Goal: Task Accomplishment & Management: Use online tool/utility

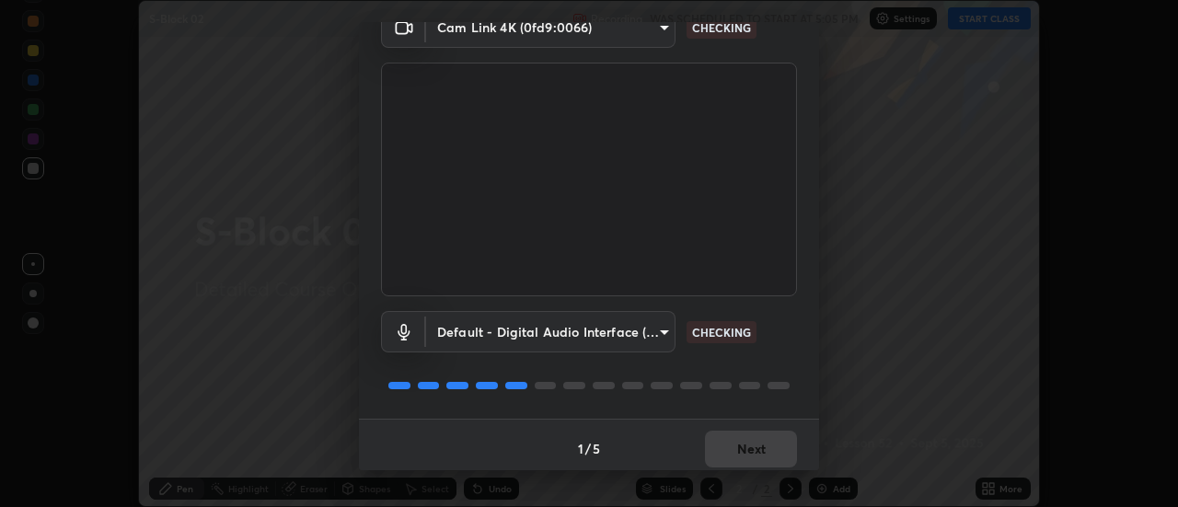
scroll to position [97, 0]
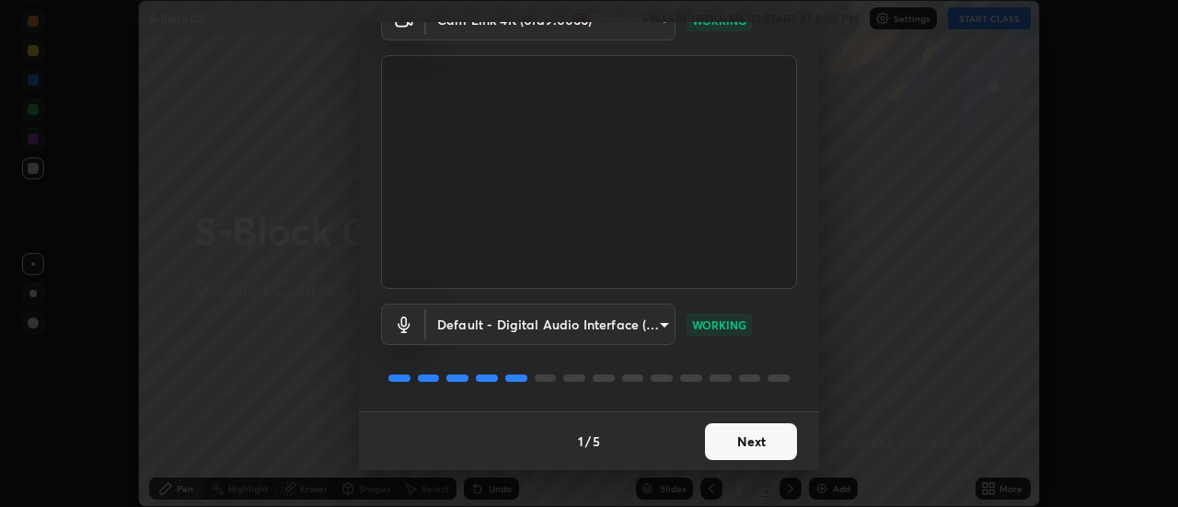
click at [869, 286] on div "Media settings Cam Link 4K (0fd9:0066) 812dad436f24a14eae19f86f1d47b1d6a20d7310…" at bounding box center [589, 253] width 1178 height 507
click at [764, 450] on button "Next" at bounding box center [751, 441] width 92 height 37
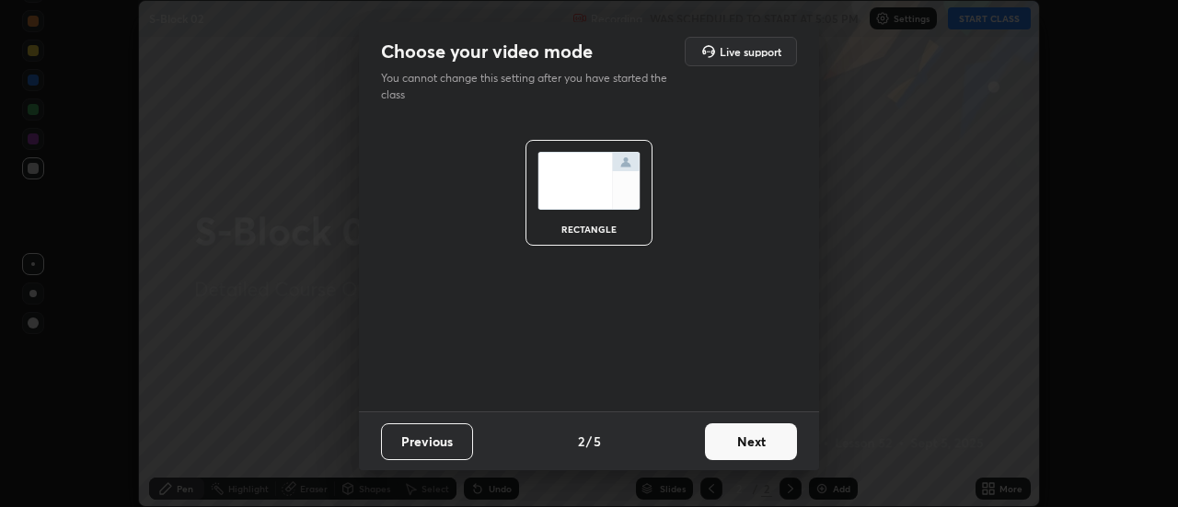
click at [763, 444] on button "Next" at bounding box center [751, 441] width 92 height 37
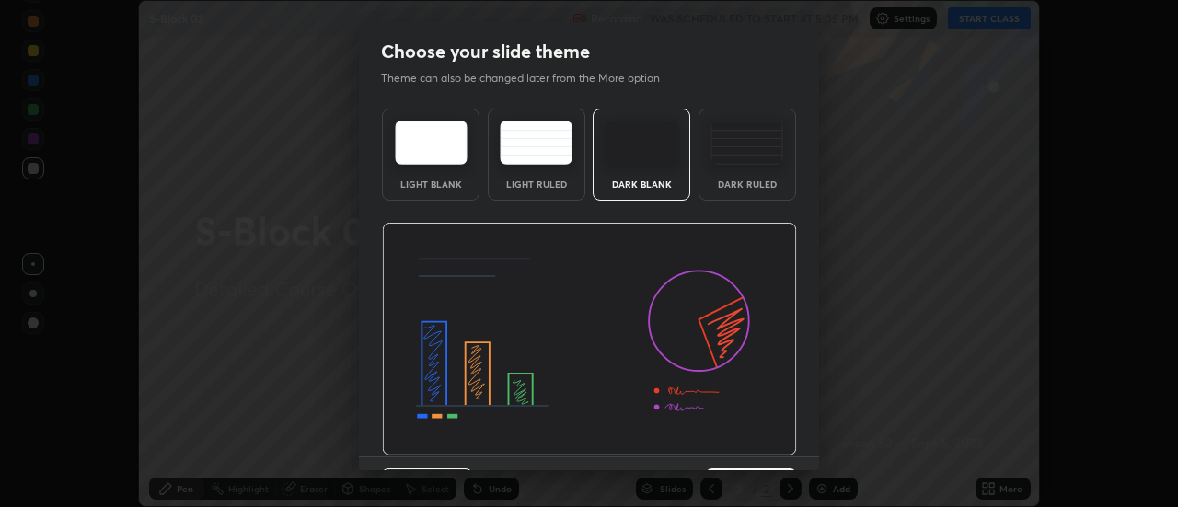
click at [766, 439] on img at bounding box center [589, 340] width 415 height 234
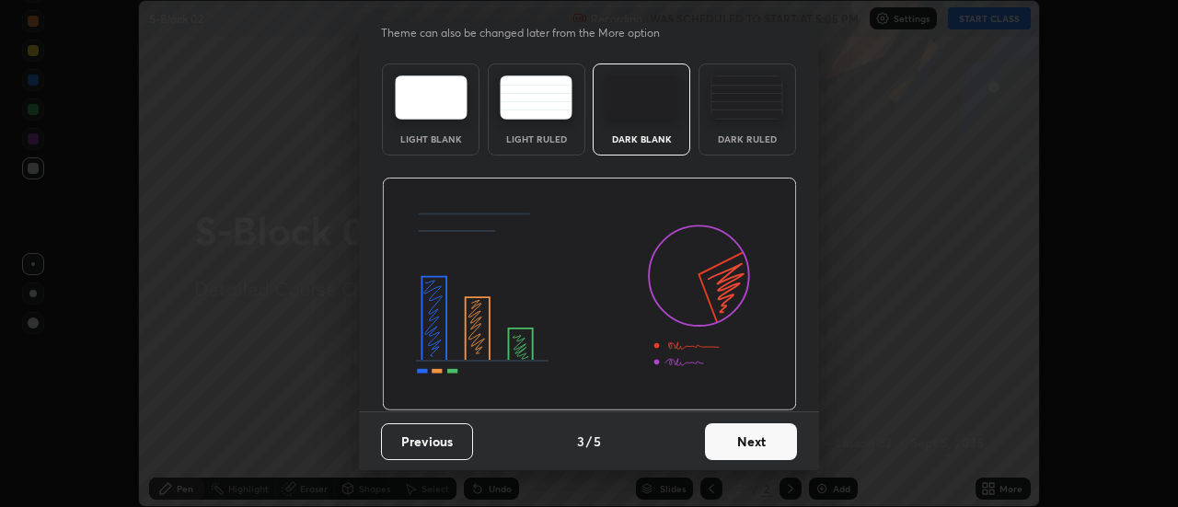
click at [753, 437] on button "Next" at bounding box center [751, 441] width 92 height 37
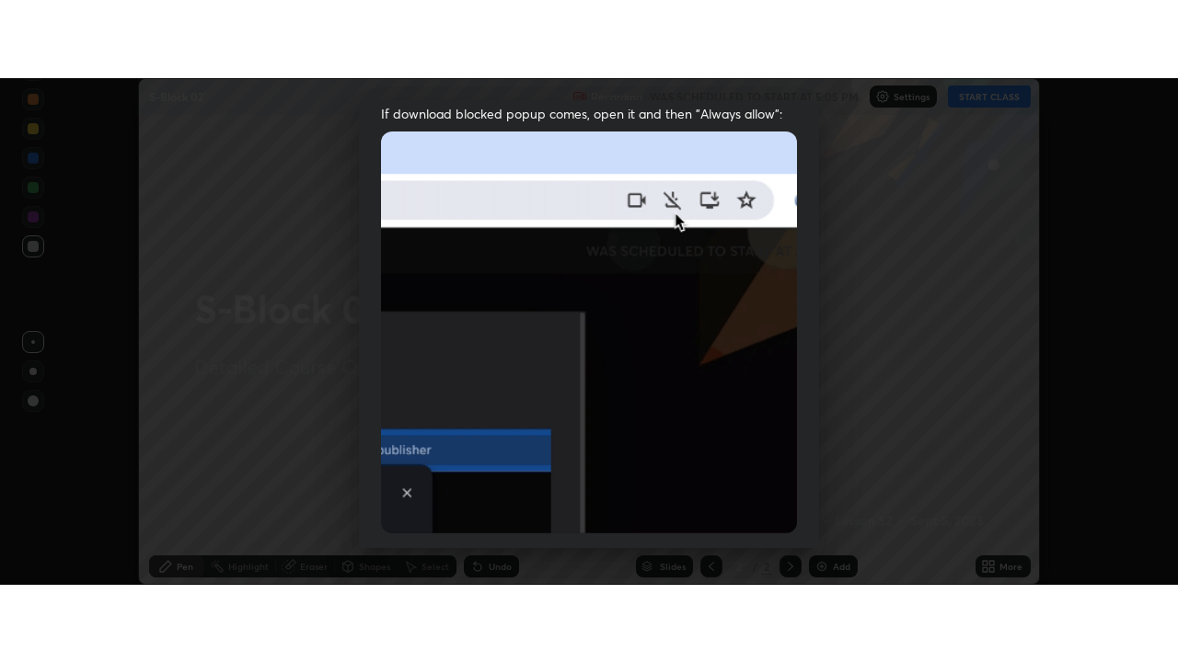
scroll to position [472, 0]
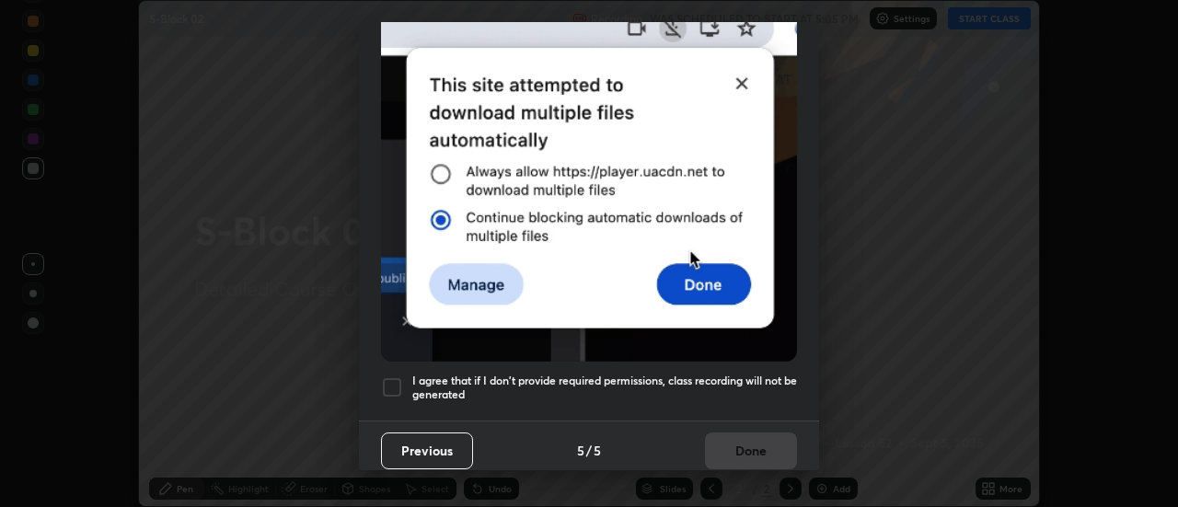
click at [707, 420] on div "Previous 5 / 5 Done" at bounding box center [589, 449] width 460 height 59
click at [390, 383] on div at bounding box center [392, 387] width 22 height 22
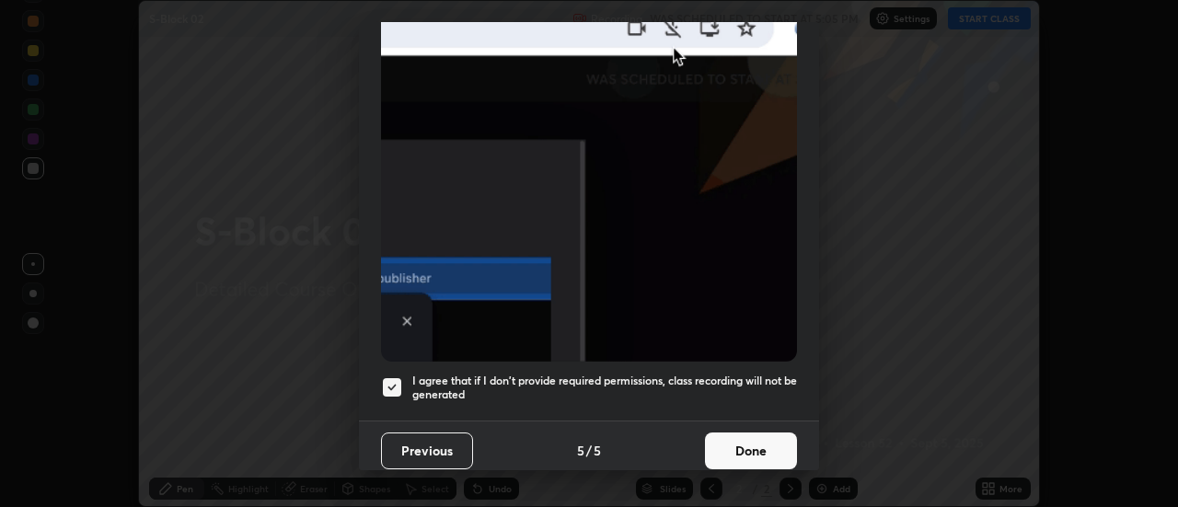
click at [751, 448] on button "Done" at bounding box center [751, 450] width 92 height 37
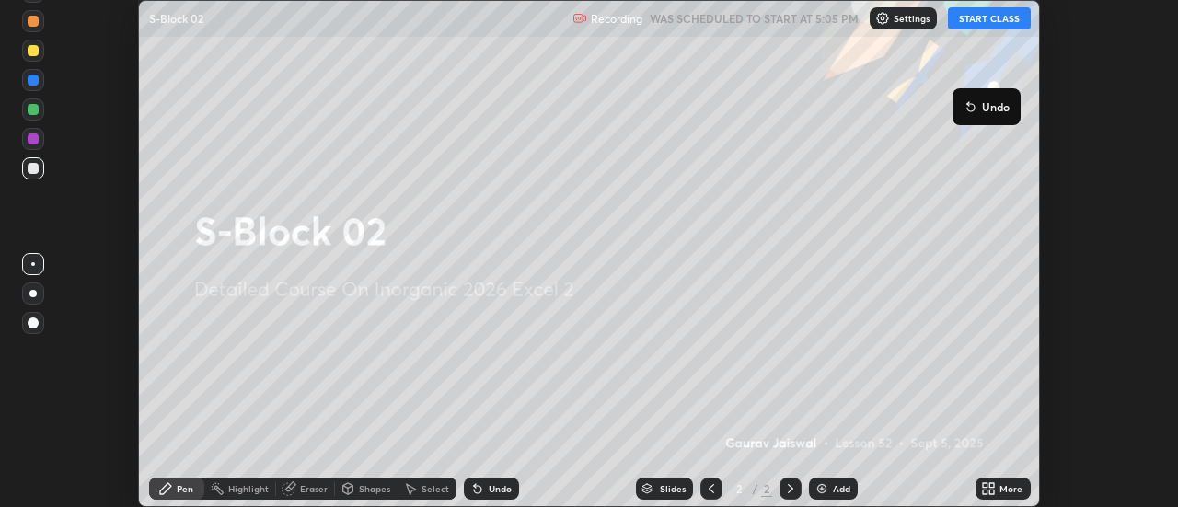
click at [988, 23] on button "START CLASS" at bounding box center [989, 18] width 83 height 22
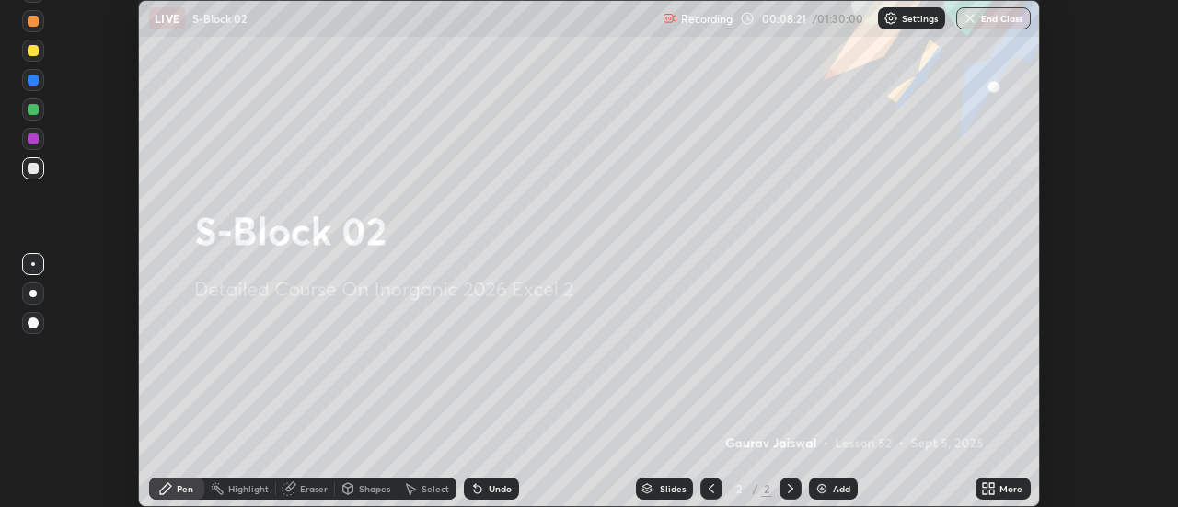
click at [992, 485] on icon at bounding box center [992, 485] width 5 height 5
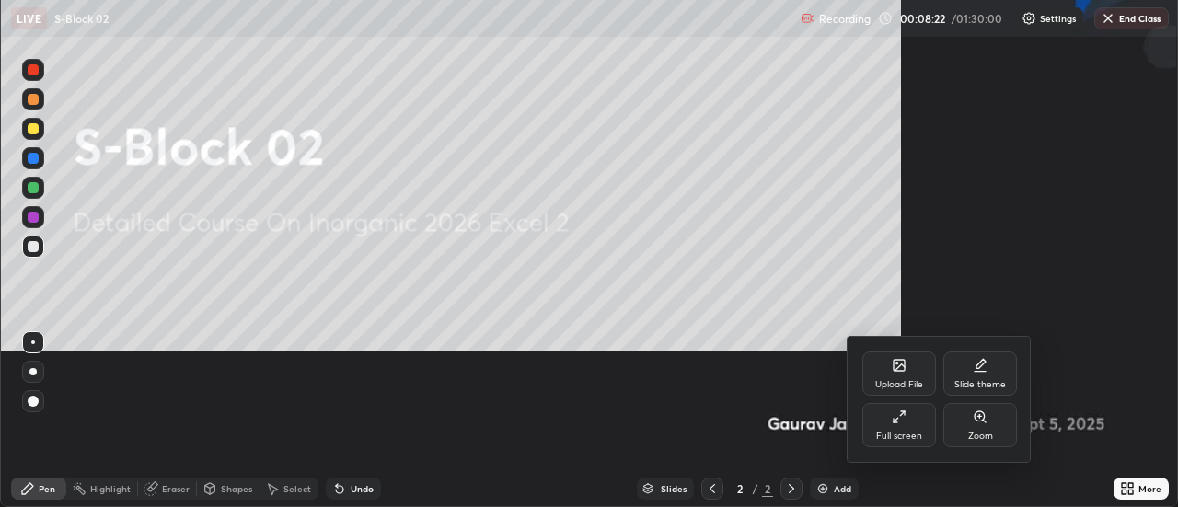
scroll to position [662, 1178]
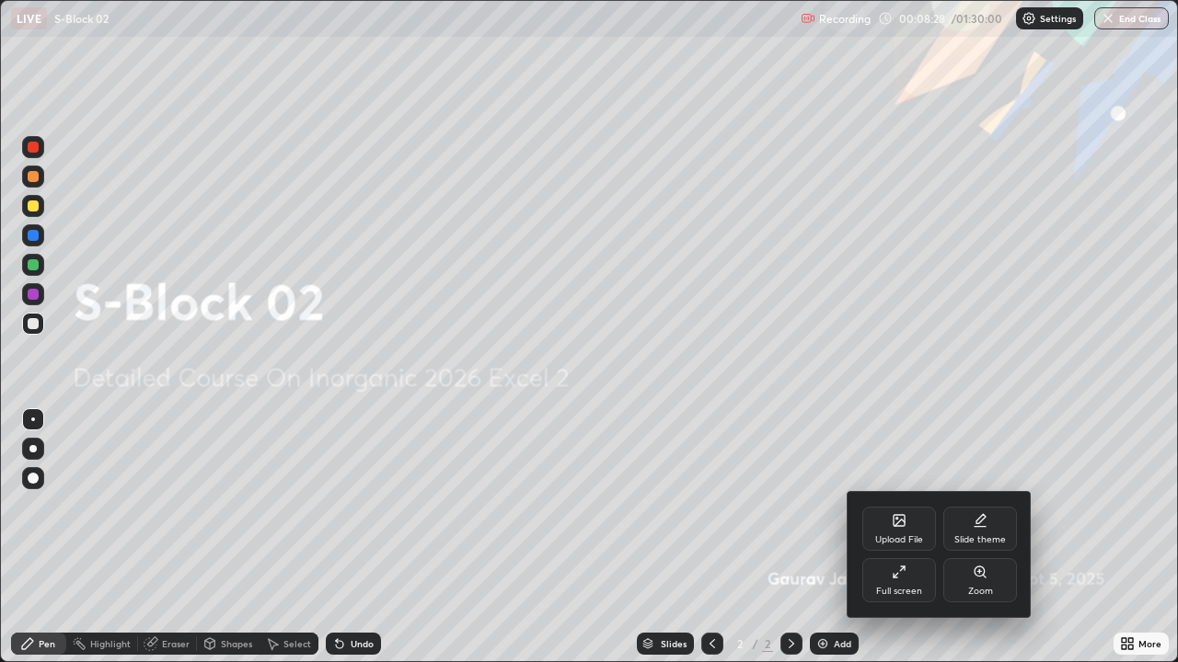
click at [781, 247] on div at bounding box center [589, 331] width 1178 height 662
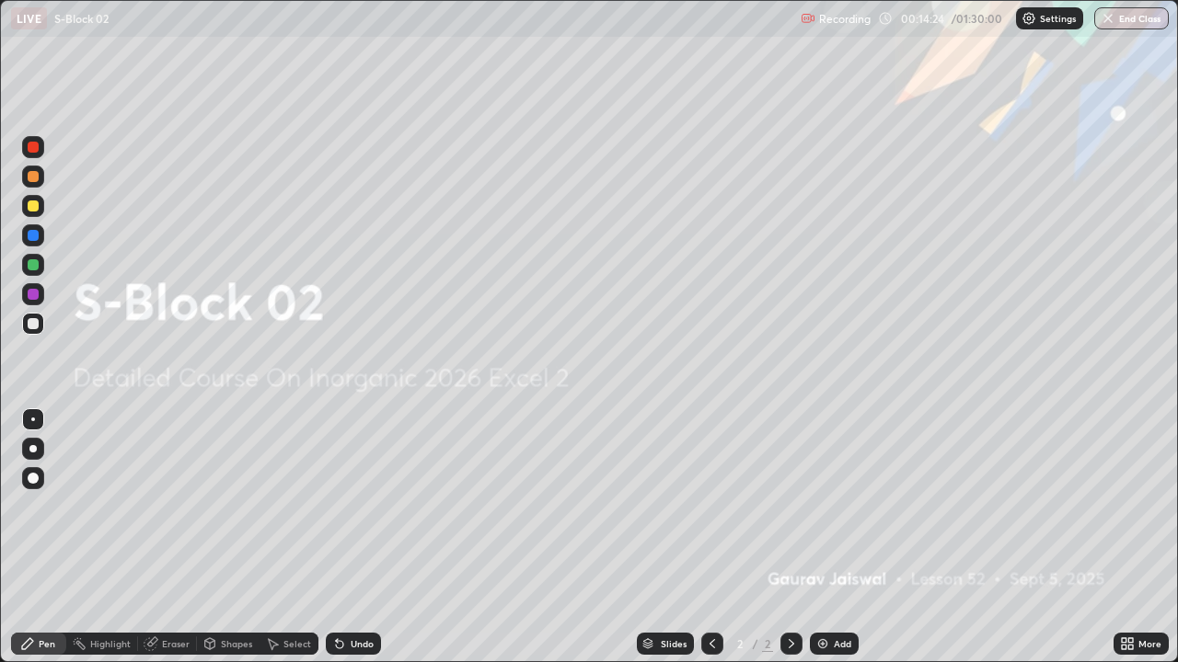
click at [843, 506] on div "Add" at bounding box center [841, 643] width 17 height 9
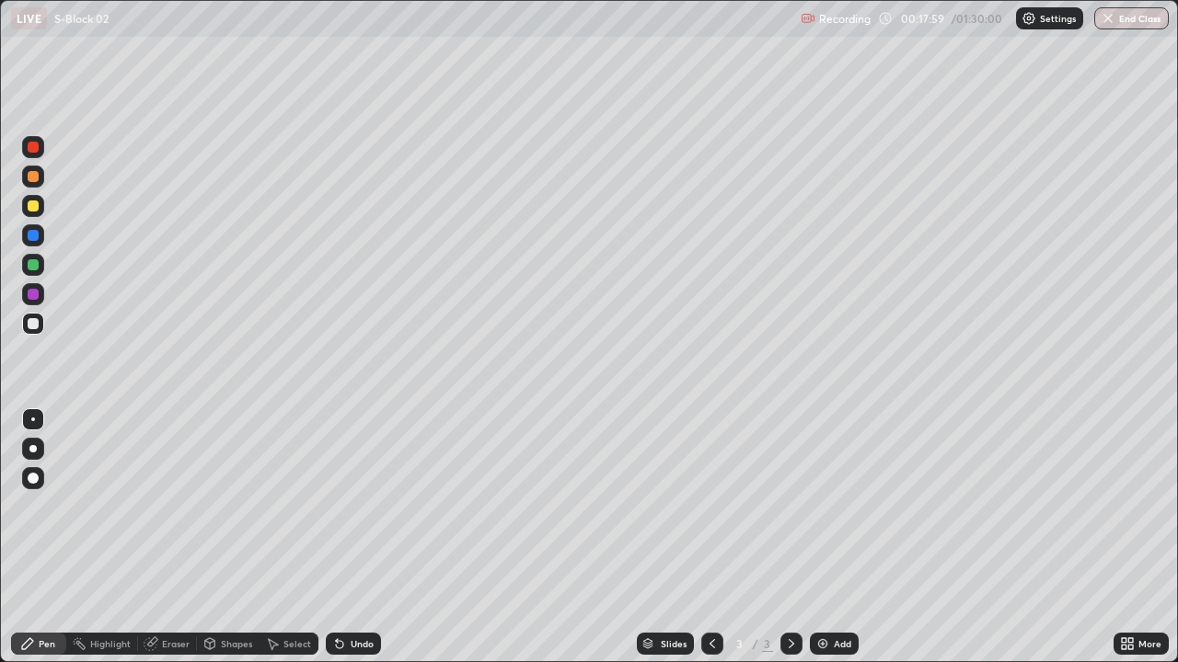
click at [351, 506] on div "Undo" at bounding box center [362, 643] width 23 height 9
click at [844, 506] on div "Add" at bounding box center [841, 643] width 17 height 9
click at [707, 506] on icon at bounding box center [712, 644] width 15 height 15
click at [786, 506] on icon at bounding box center [791, 644] width 15 height 15
click at [827, 506] on img at bounding box center [822, 644] width 15 height 15
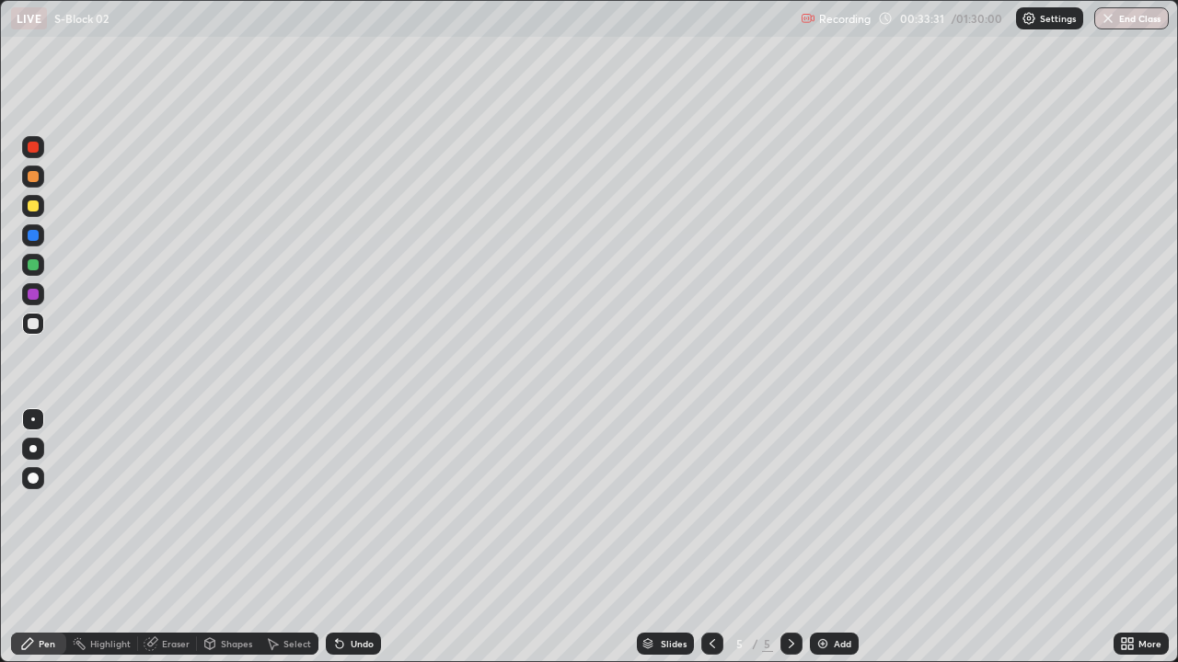
click at [710, 506] on icon at bounding box center [712, 644] width 15 height 15
click at [797, 506] on div at bounding box center [791, 644] width 22 height 22
click at [845, 506] on div "Add" at bounding box center [841, 643] width 17 height 9
click at [1094, 247] on p "Undo" at bounding box center [1086, 246] width 28 height 15
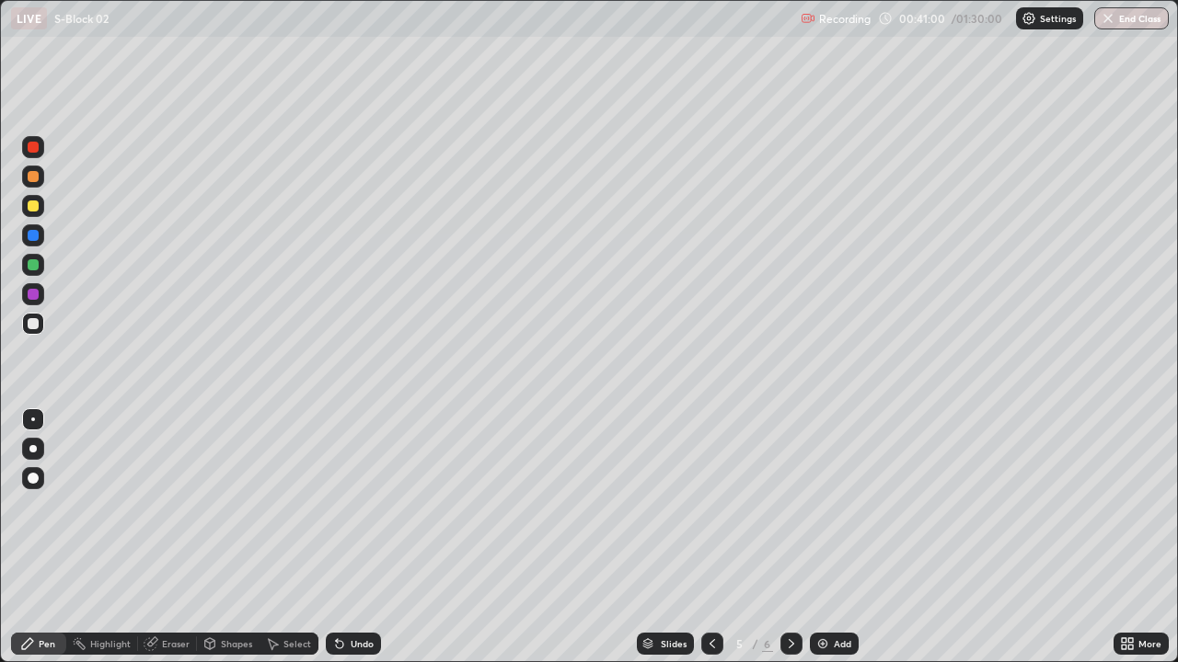
click at [780, 506] on div at bounding box center [791, 644] width 22 height 22
click at [815, 506] on img at bounding box center [822, 644] width 15 height 15
click at [823, 506] on img at bounding box center [822, 644] width 15 height 15
click at [1130, 506] on icon at bounding box center [1130, 640] width 5 height 5
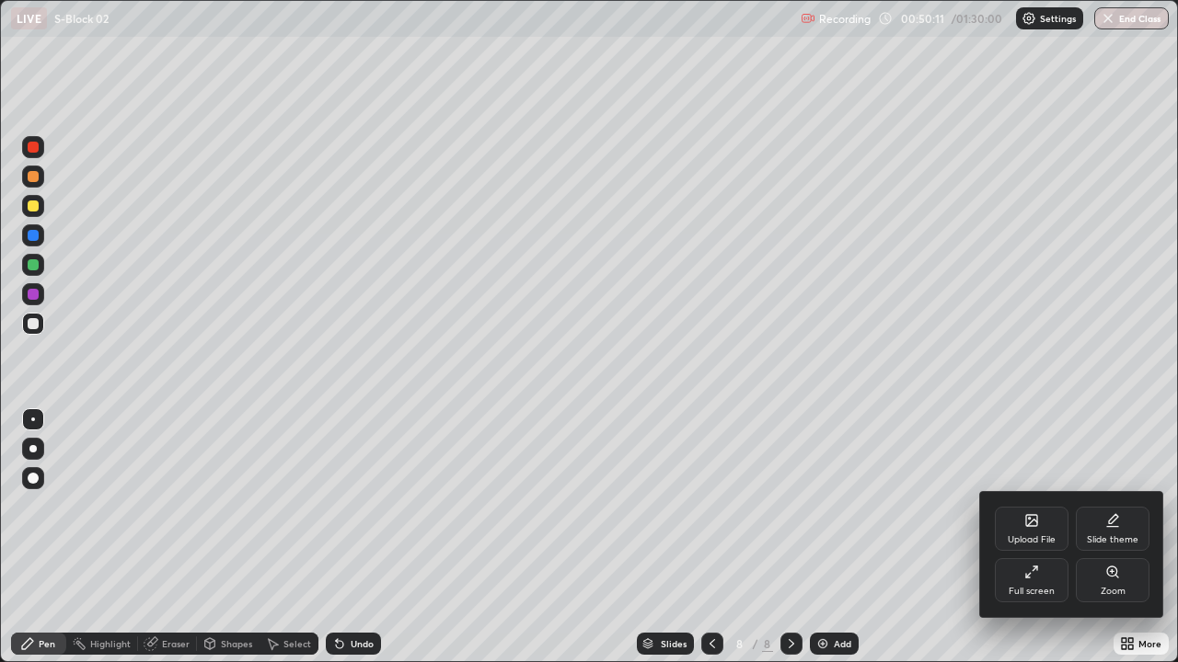
click at [1031, 506] on div "Full screen" at bounding box center [1031, 591] width 46 height 9
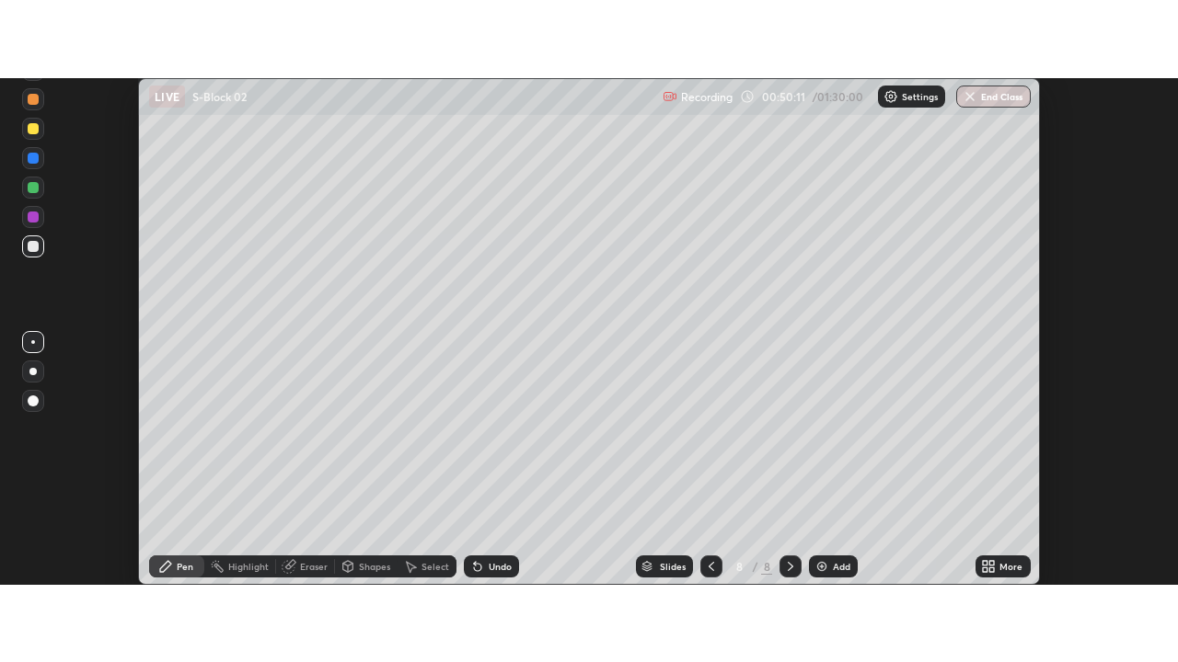
scroll to position [91488, 90818]
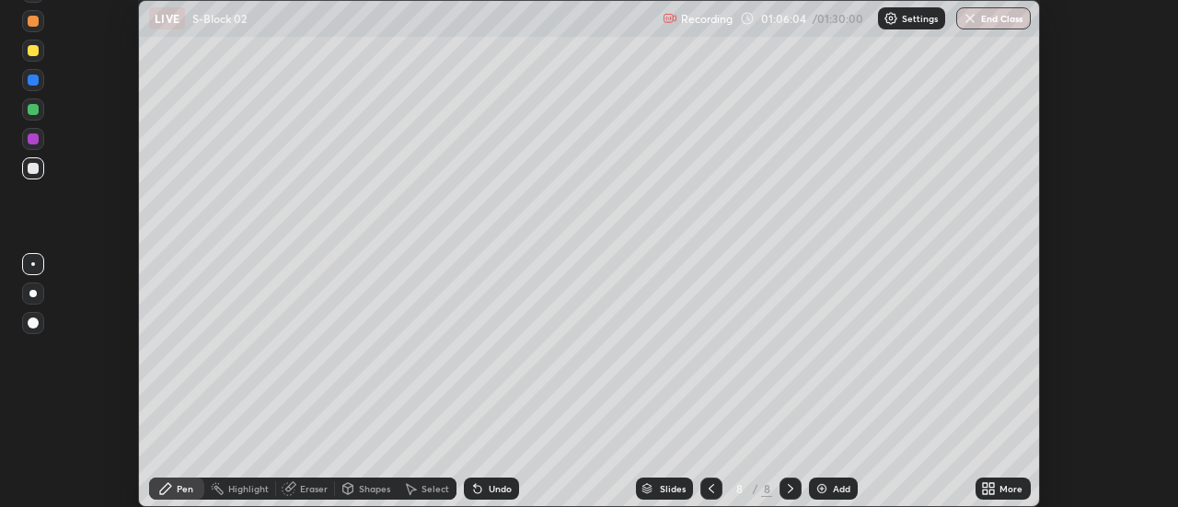
click at [837, 492] on div "Add" at bounding box center [841, 488] width 17 height 9
click at [993, 489] on icon at bounding box center [992, 491] width 5 height 5
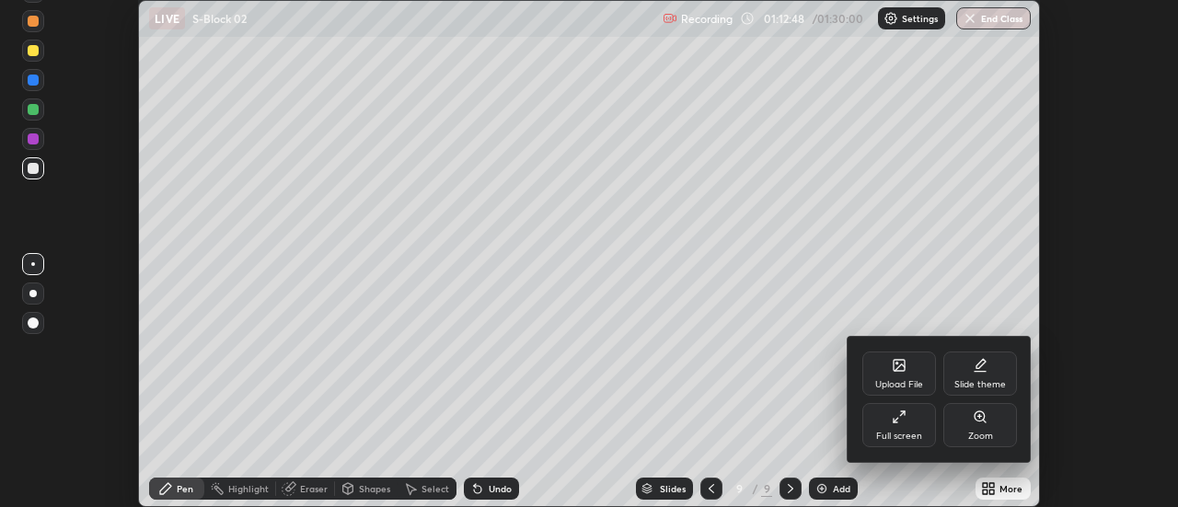
click at [882, 431] on div "Full screen" at bounding box center [899, 435] width 46 height 9
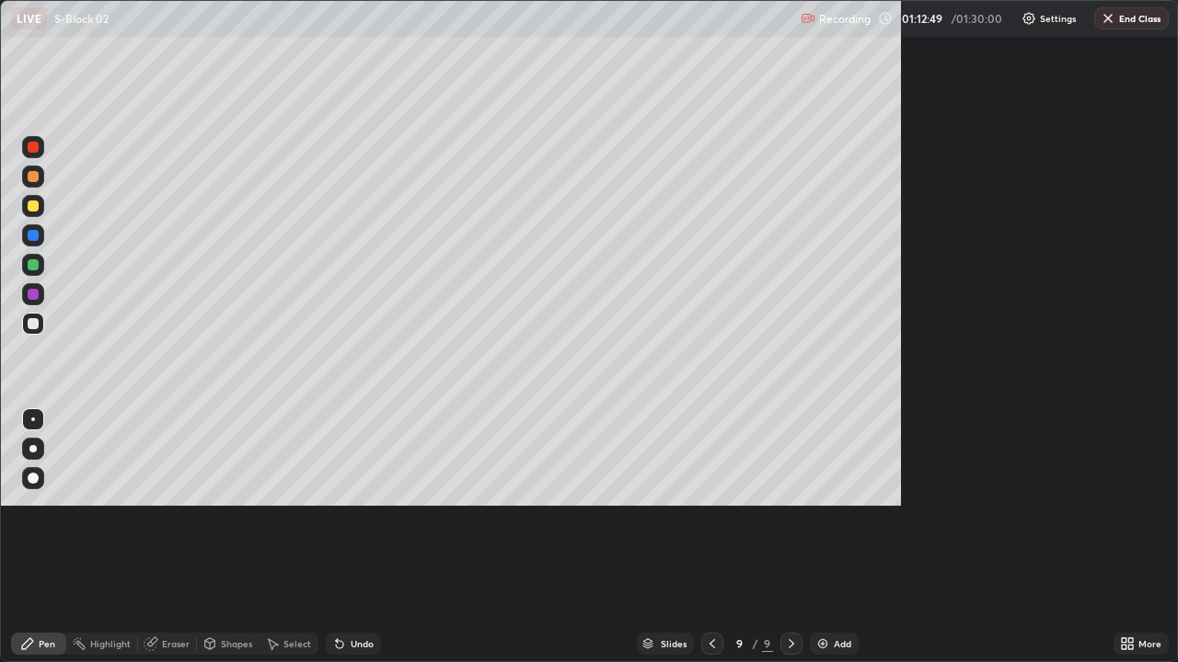
scroll to position [662, 1178]
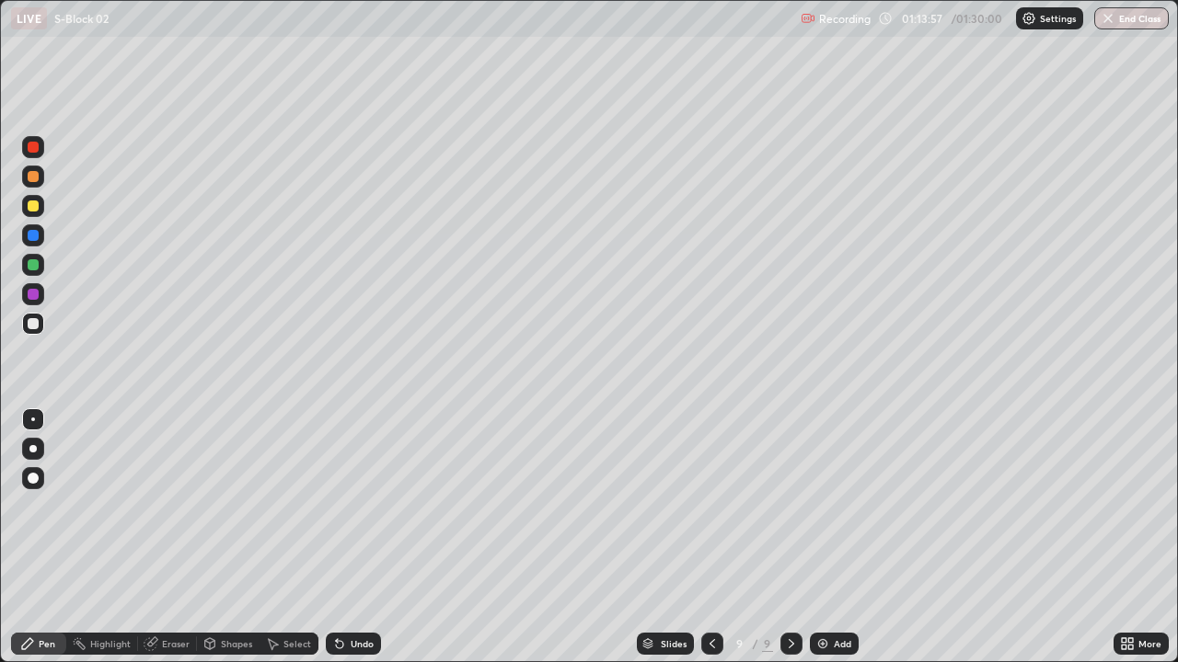
click at [1124, 12] on button "End Class" at bounding box center [1131, 18] width 75 height 22
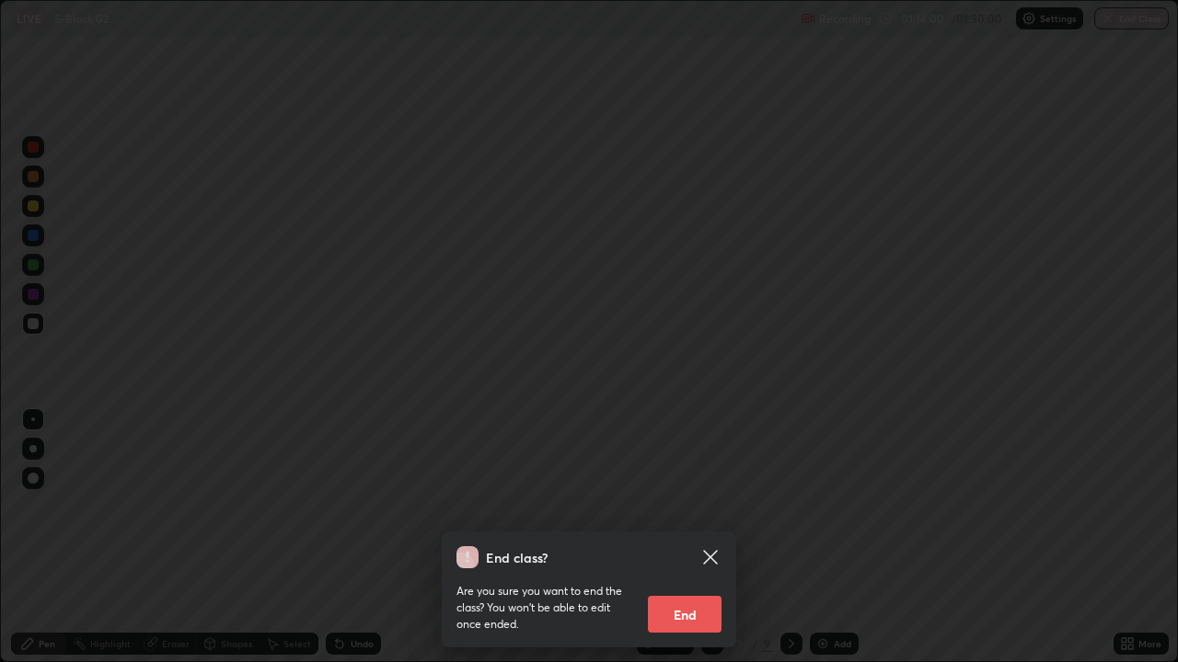
click at [695, 506] on button "End" at bounding box center [685, 614] width 74 height 37
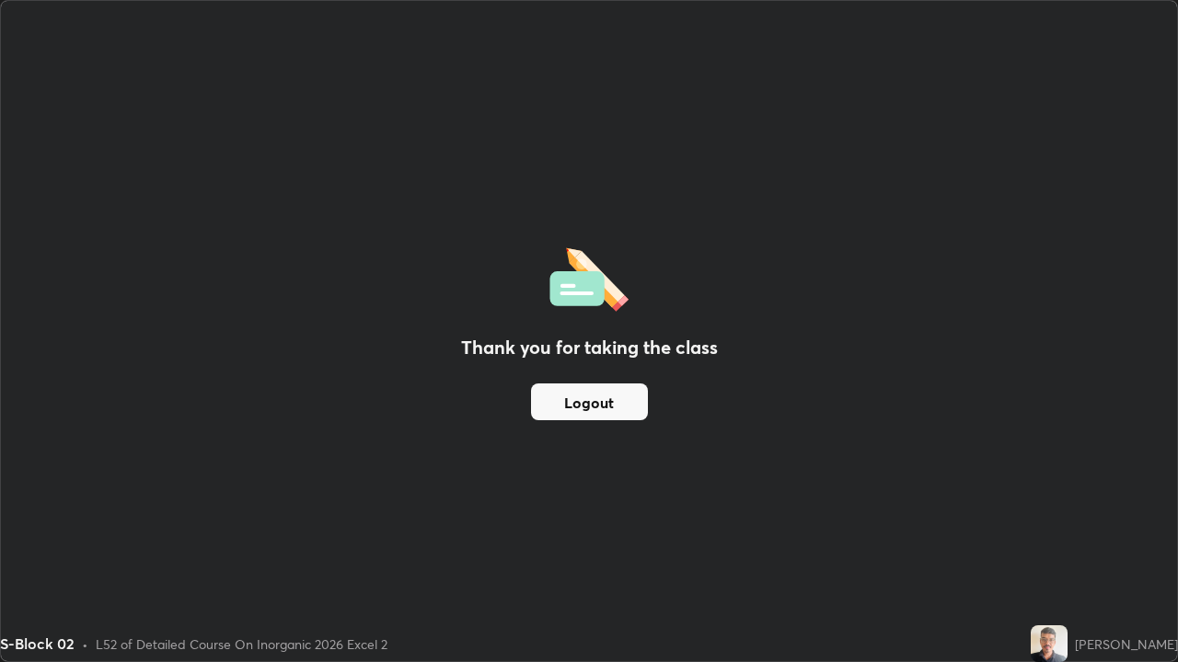
click at [602, 411] on button "Logout" at bounding box center [589, 402] width 117 height 37
click at [601, 407] on button "Logout" at bounding box center [589, 402] width 117 height 37
